Goal: Task Accomplishment & Management: Manage account settings

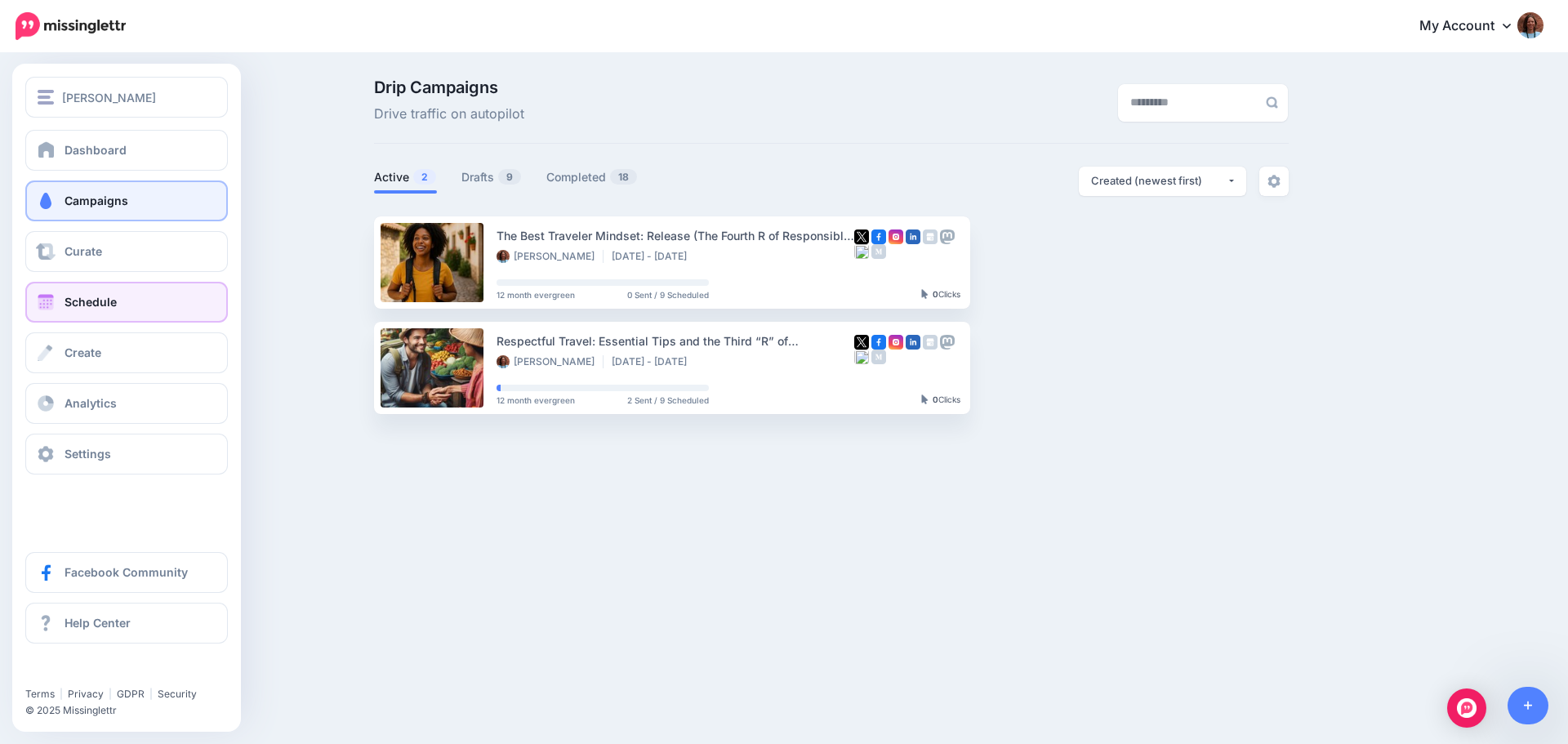
click at [87, 310] on link "Schedule" at bounding box center [126, 302] width 203 height 41
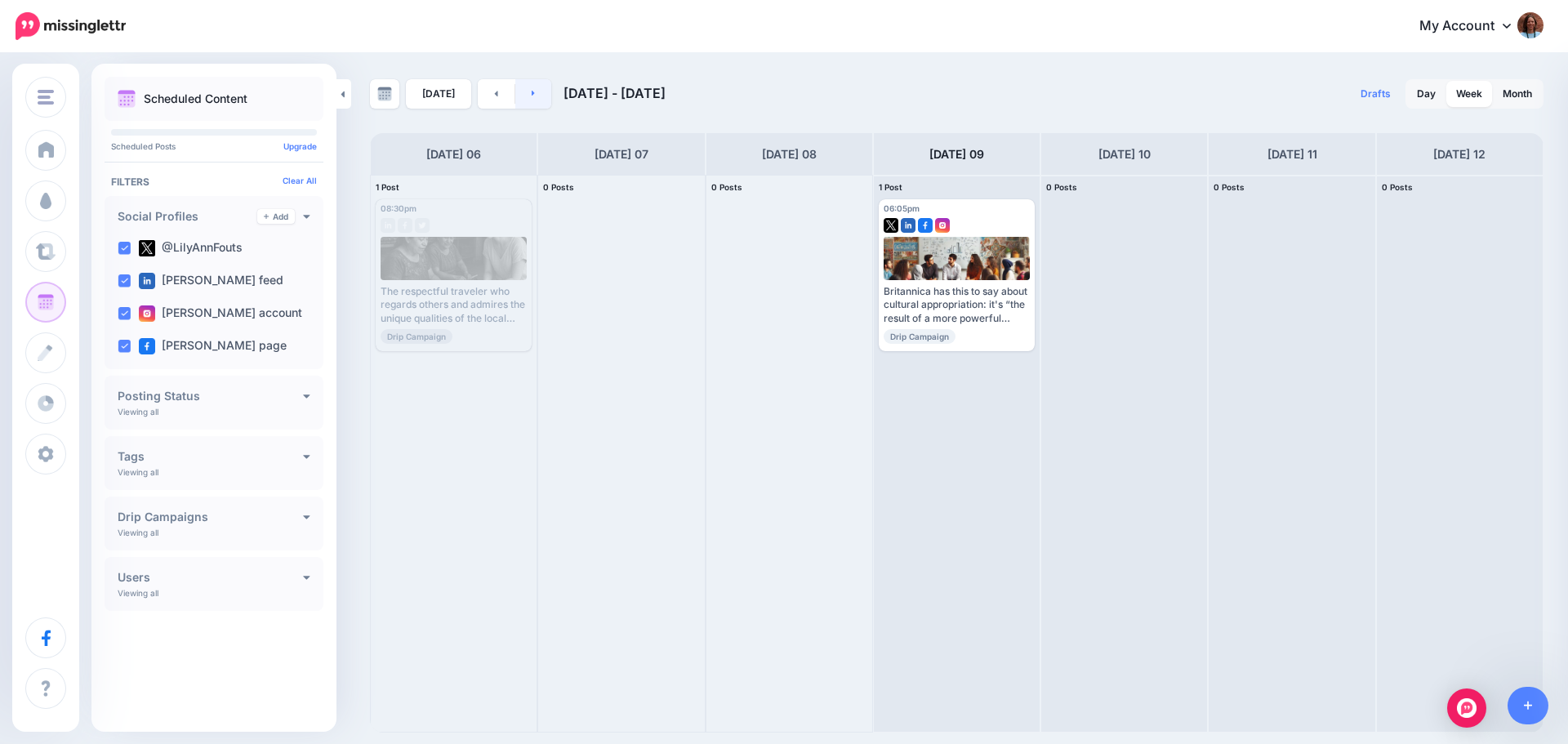
click at [529, 98] on link at bounding box center [534, 94] width 37 height 30
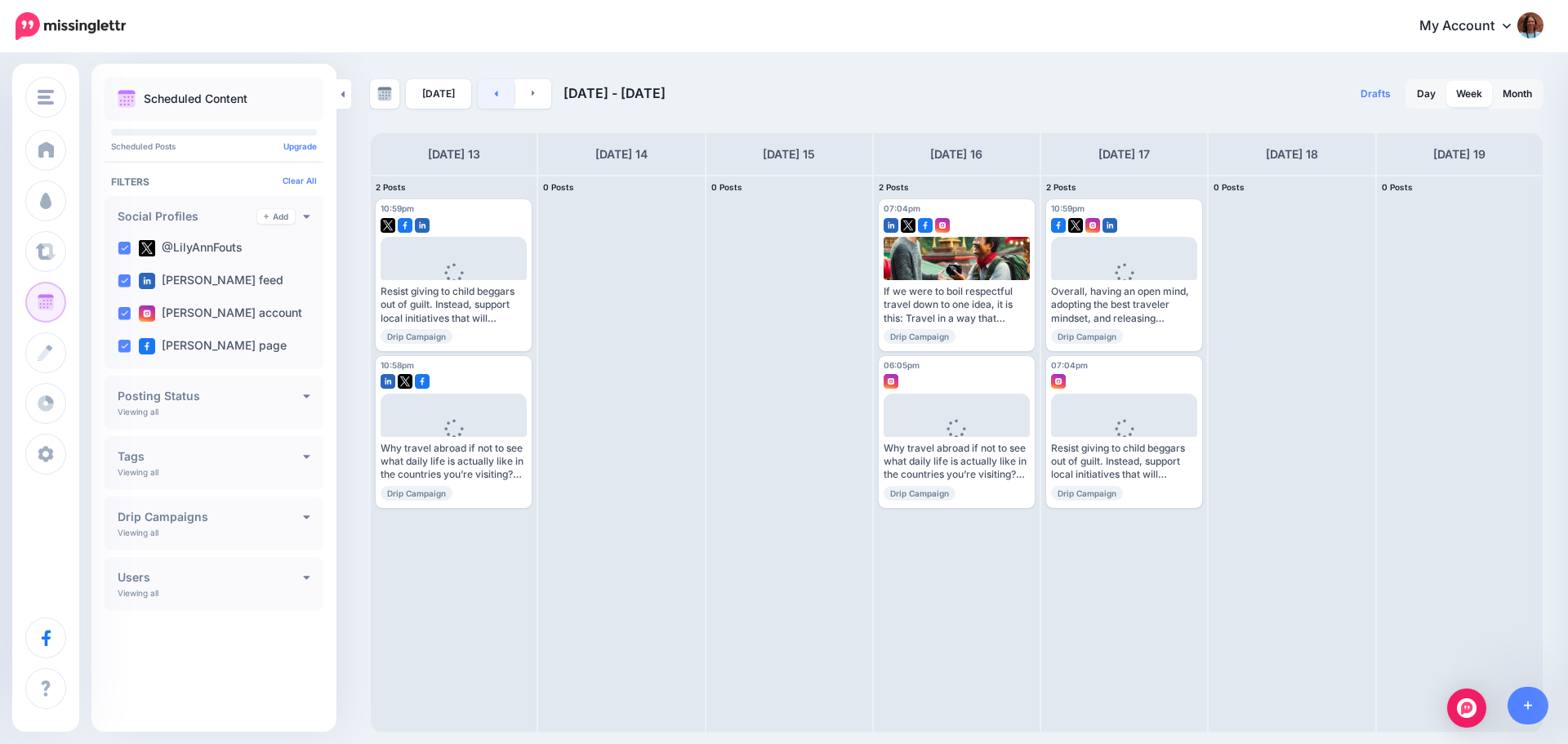
click at [494, 95] on icon at bounding box center [496, 93] width 4 height 10
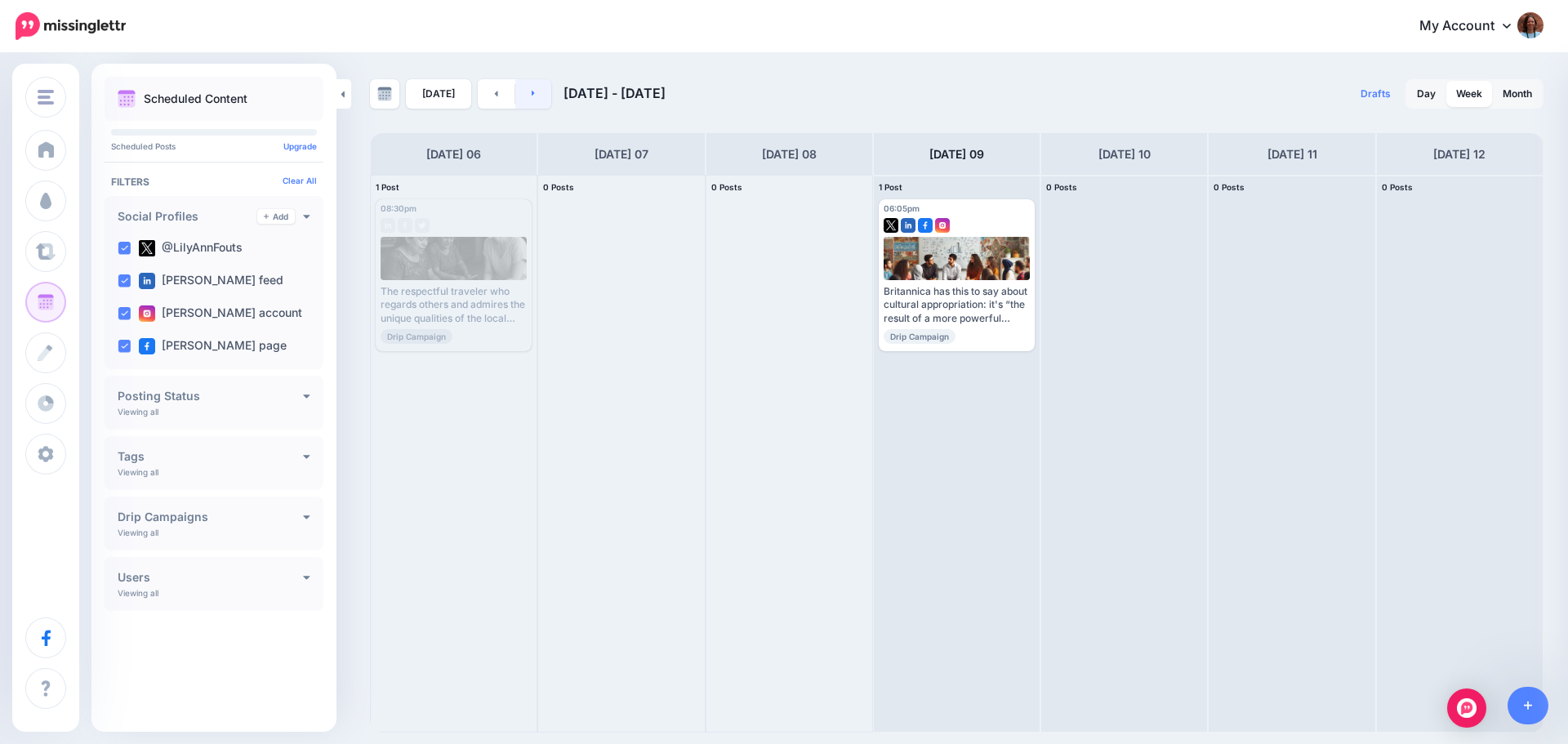
click at [525, 95] on link at bounding box center [534, 94] width 37 height 30
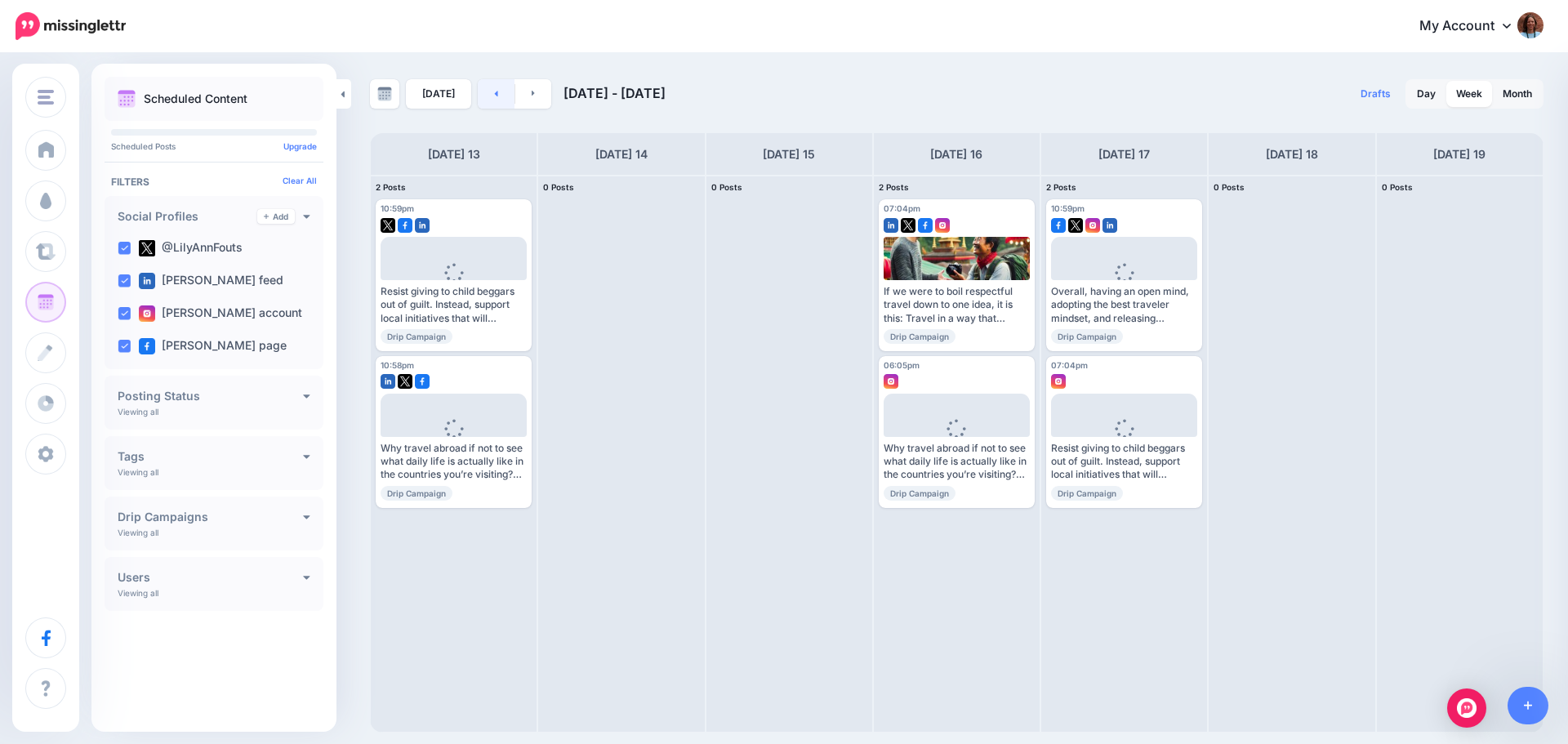
click at [485, 95] on link at bounding box center [497, 94] width 37 height 30
